Goal: Task Accomplishment & Management: Use online tool/utility

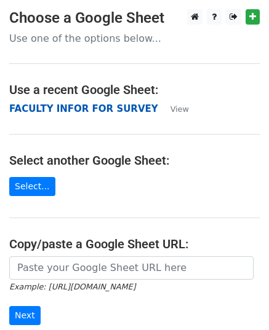
click at [26, 113] on strong "FACULTY INFOR FOR SURVEY" at bounding box center [83, 108] width 149 height 11
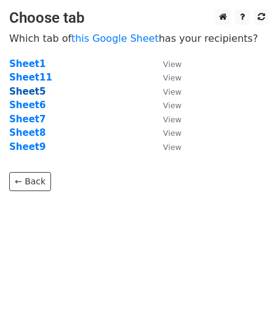
click at [22, 90] on strong "Sheet5" at bounding box center [27, 91] width 36 height 11
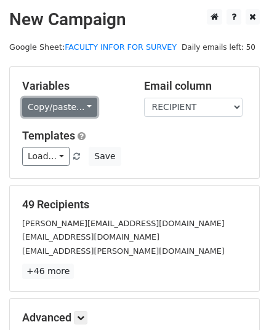
click at [80, 107] on link "Copy/paste..." at bounding box center [59, 107] width 75 height 19
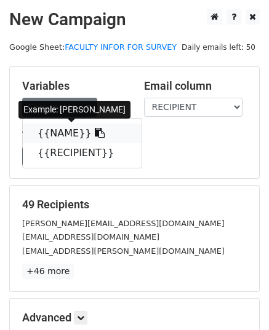
click at [76, 136] on link "{{NAME}}" at bounding box center [82, 134] width 119 height 20
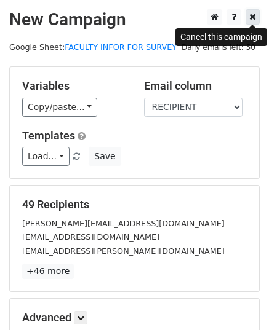
click at [254, 12] on link at bounding box center [252, 16] width 14 height 15
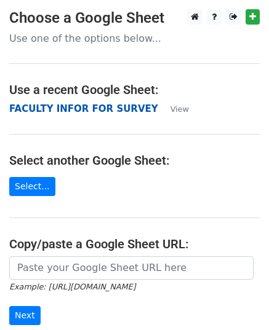
click at [95, 108] on strong "FACULTY INFOR FOR SURVEY" at bounding box center [83, 108] width 149 height 11
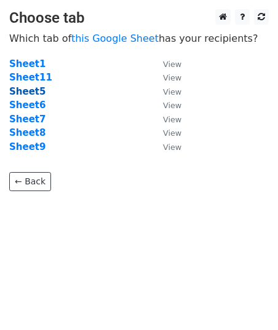
click at [28, 90] on strong "Sheet5" at bounding box center [27, 91] width 36 height 11
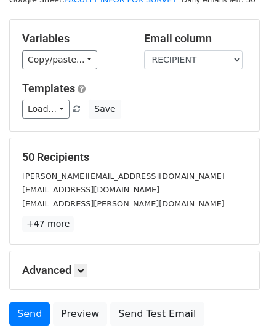
scroll to position [47, 0]
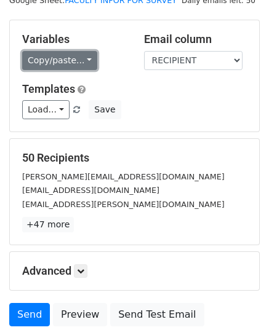
click at [81, 60] on link "Copy/paste..." at bounding box center [59, 60] width 75 height 19
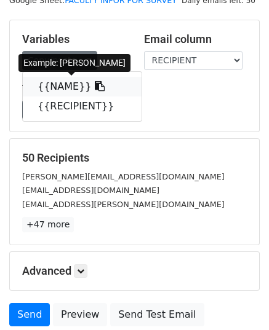
click at [71, 92] on link "{{NAME}}" at bounding box center [82, 87] width 119 height 20
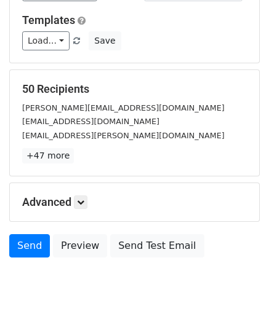
scroll to position [116, 0]
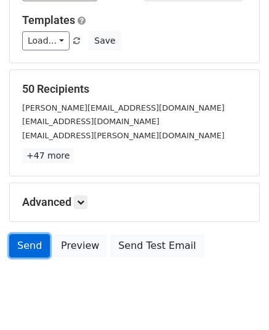
click at [27, 236] on link "Send" at bounding box center [29, 245] width 41 height 23
